Goal: Task Accomplishment & Management: Manage account settings

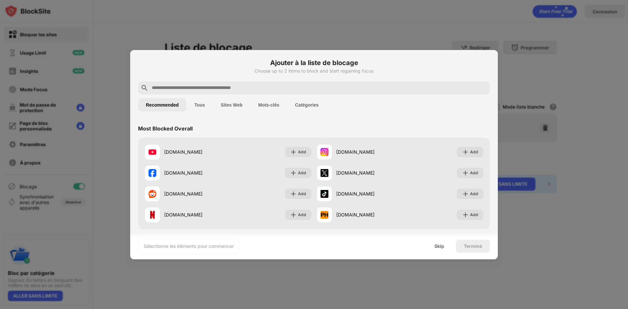
click at [200, 106] on button "Tous" at bounding box center [199, 104] width 26 height 13
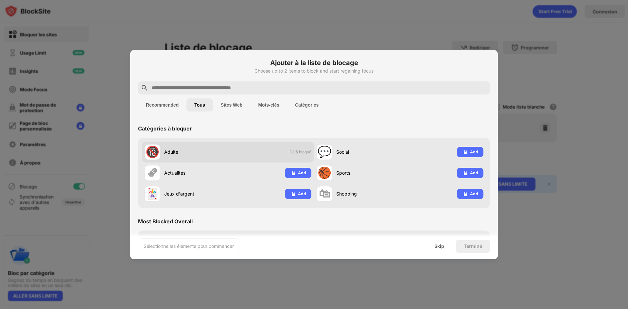
click at [173, 149] on div "Adulte" at bounding box center [196, 151] width 64 height 7
click at [236, 102] on button "Sites Web" at bounding box center [232, 104] width 38 height 13
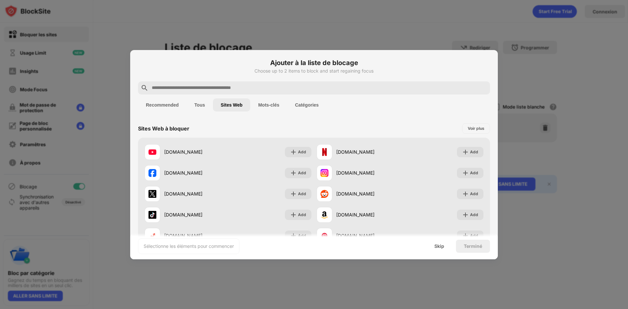
click at [268, 104] on button "Mots-clés" at bounding box center [268, 104] width 37 height 13
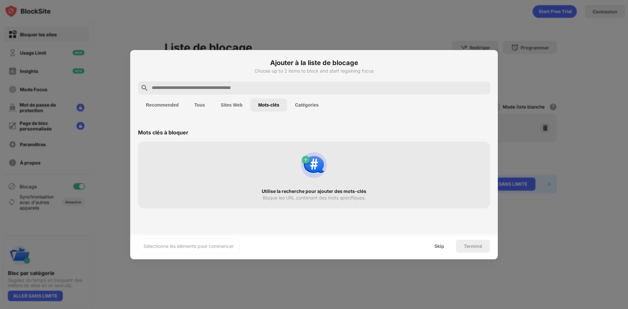
click at [160, 87] on input "text" at bounding box center [319, 88] width 336 height 8
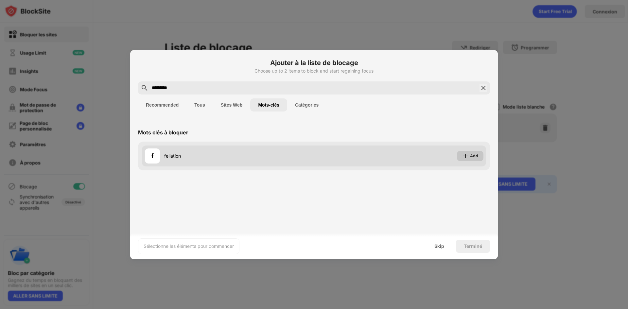
type input "*********"
click at [474, 158] on div "Add" at bounding box center [474, 156] width 8 height 7
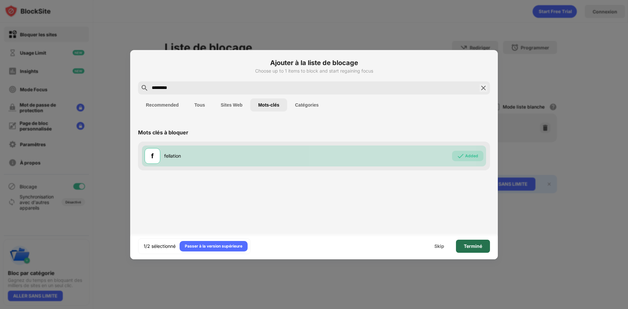
click at [473, 247] on div "Terminé" at bounding box center [473, 246] width 18 height 5
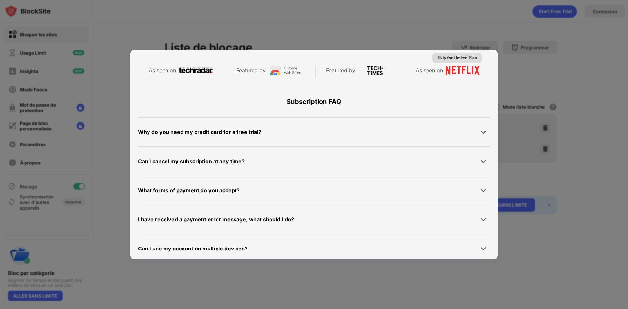
scroll to position [319, 0]
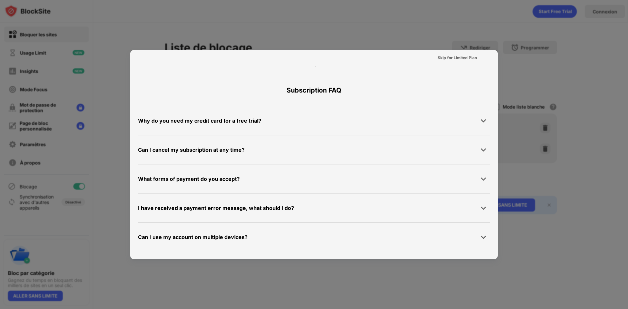
click at [477, 119] on div at bounding box center [483, 120] width 13 height 13
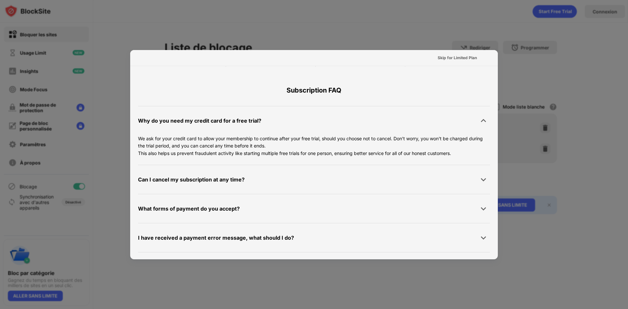
click at [477, 119] on div at bounding box center [483, 120] width 13 height 13
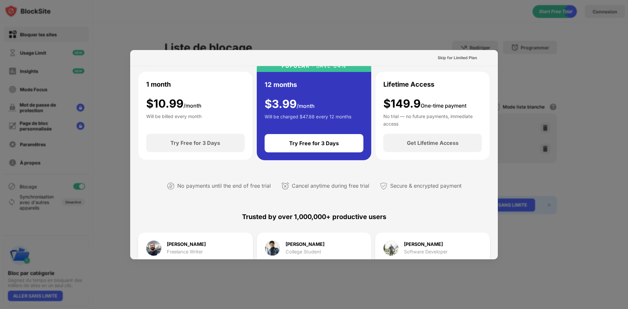
scroll to position [0, 0]
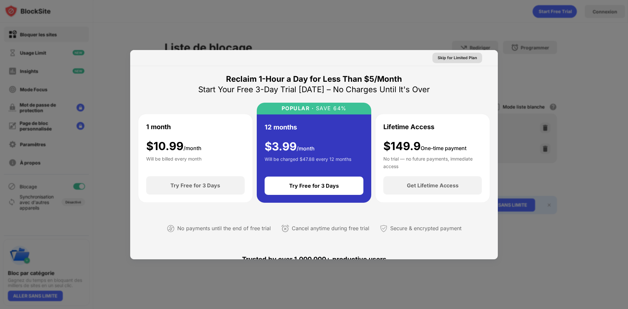
click at [459, 57] on div "Skip for Limited Plan" at bounding box center [456, 58] width 39 height 7
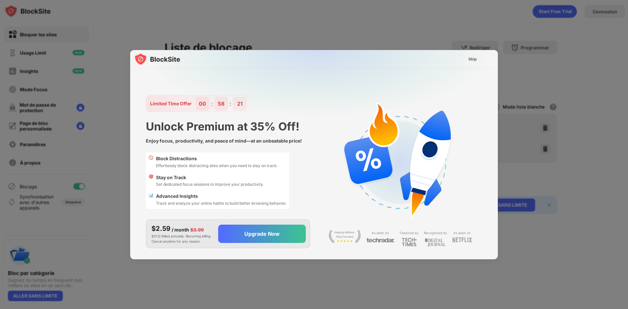
click at [551, 81] on div at bounding box center [314, 154] width 628 height 309
click at [475, 59] on div "Skip" at bounding box center [472, 59] width 9 height 7
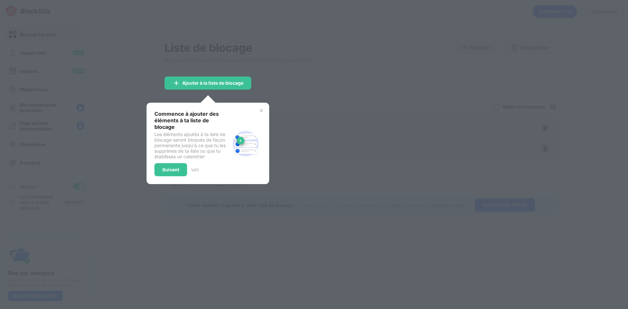
click at [260, 109] on img at bounding box center [261, 110] width 5 height 5
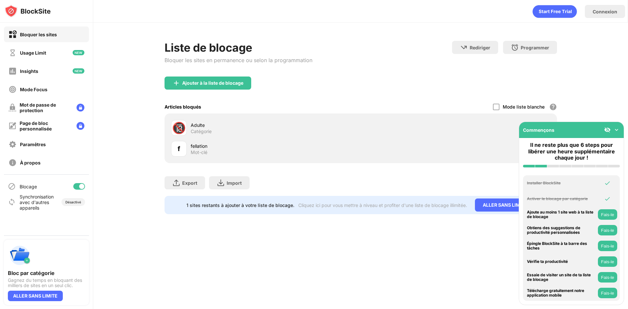
click at [450, 232] on div "Liste de blocage Bloquer les sites en permanence ou selon la programmation Redi…" at bounding box center [360, 128] width 535 height 210
click at [617, 129] on img at bounding box center [616, 130] width 7 height 7
click at [617, 129] on div "Liste de blocage Bloquer les sites en permanence ou selon la programmation Redi…" at bounding box center [360, 128] width 535 height 210
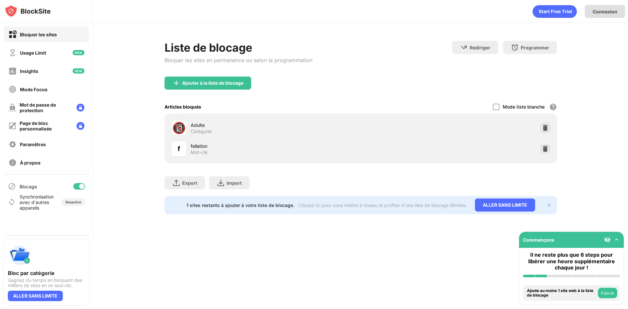
click at [606, 12] on div "Connexion" at bounding box center [604, 12] width 25 height 6
click at [38, 33] on div "Bloquer les sites" at bounding box center [38, 35] width 37 height 6
click at [291, 253] on div "Connexion Liste de blocage Bloquer les sites en permanence ou selon la programm…" at bounding box center [360, 154] width 535 height 309
click at [618, 241] on img at bounding box center [616, 239] width 7 height 7
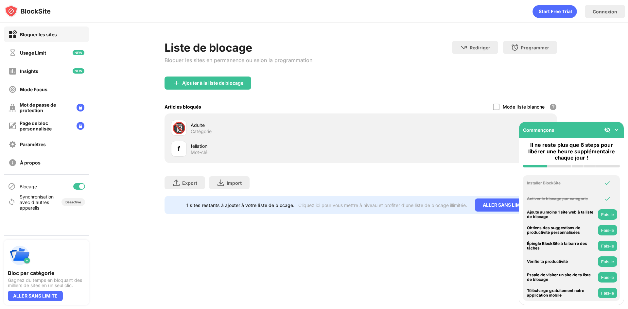
click at [616, 131] on img at bounding box center [616, 130] width 7 height 7
